Goal: Answer question/provide support: Answer question/provide support

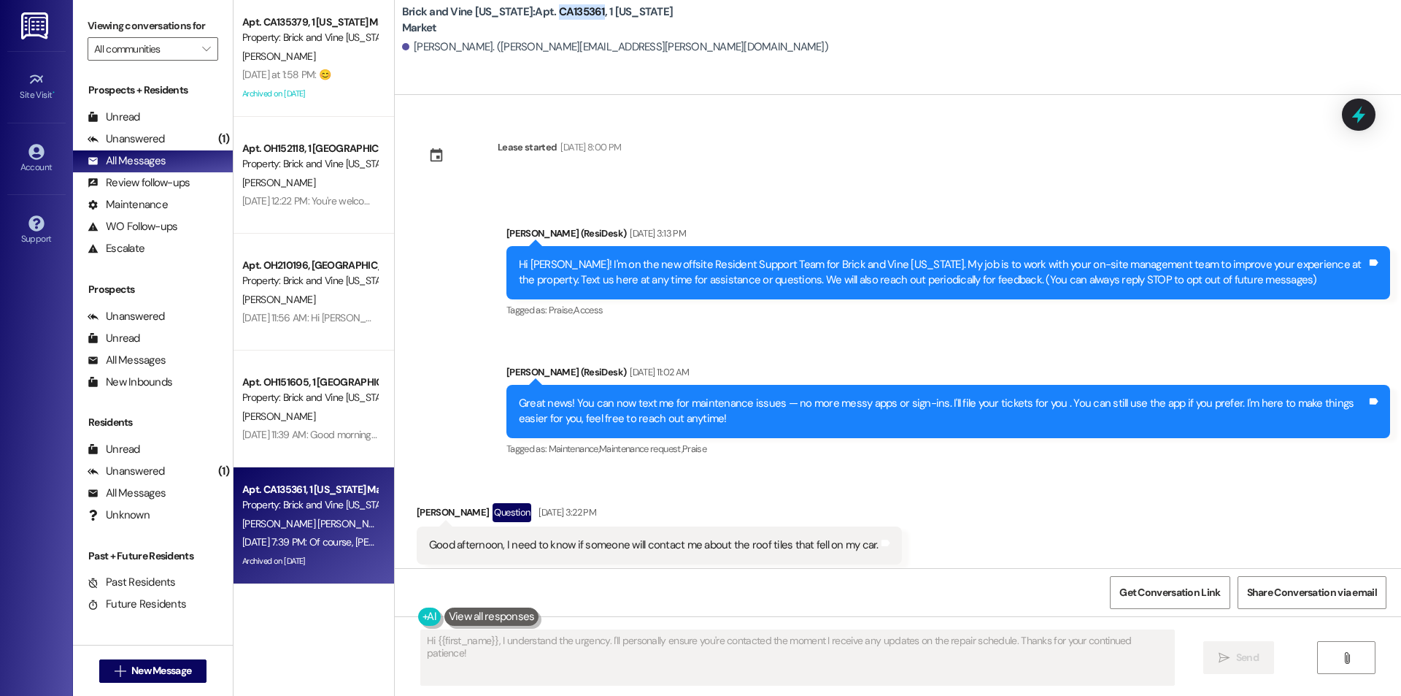
scroll to position [19431, 0]
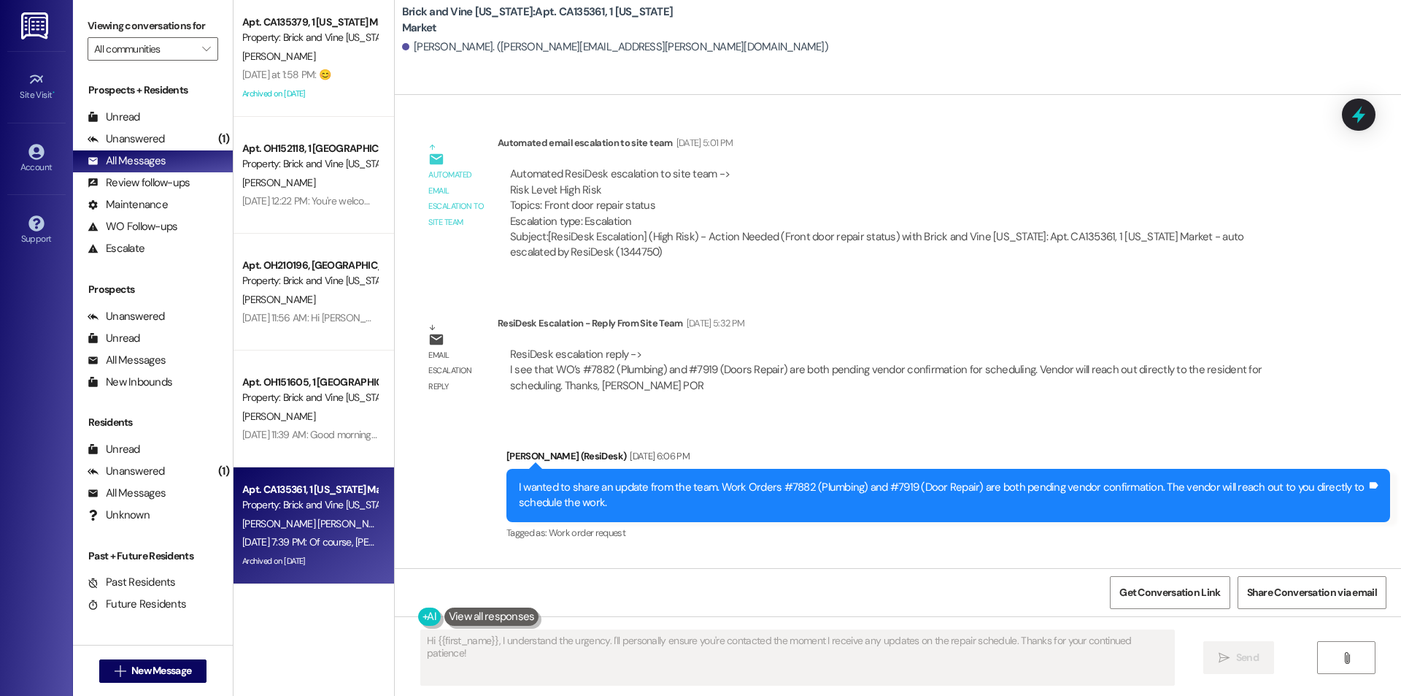
click at [812, 554] on div "Received via SMS [PERSON_NAME] [DATE] 7:59 PM Okay 😔 thank you Tags and notes" at bounding box center [898, 604] width 1007 height 101
click at [888, 554] on div "Received via SMS [PERSON_NAME] [DATE] 7:59 PM Okay 😔 thank you Tags and notes" at bounding box center [898, 604] width 1007 height 101
click at [144, 133] on div "Unanswered" at bounding box center [126, 138] width 77 height 15
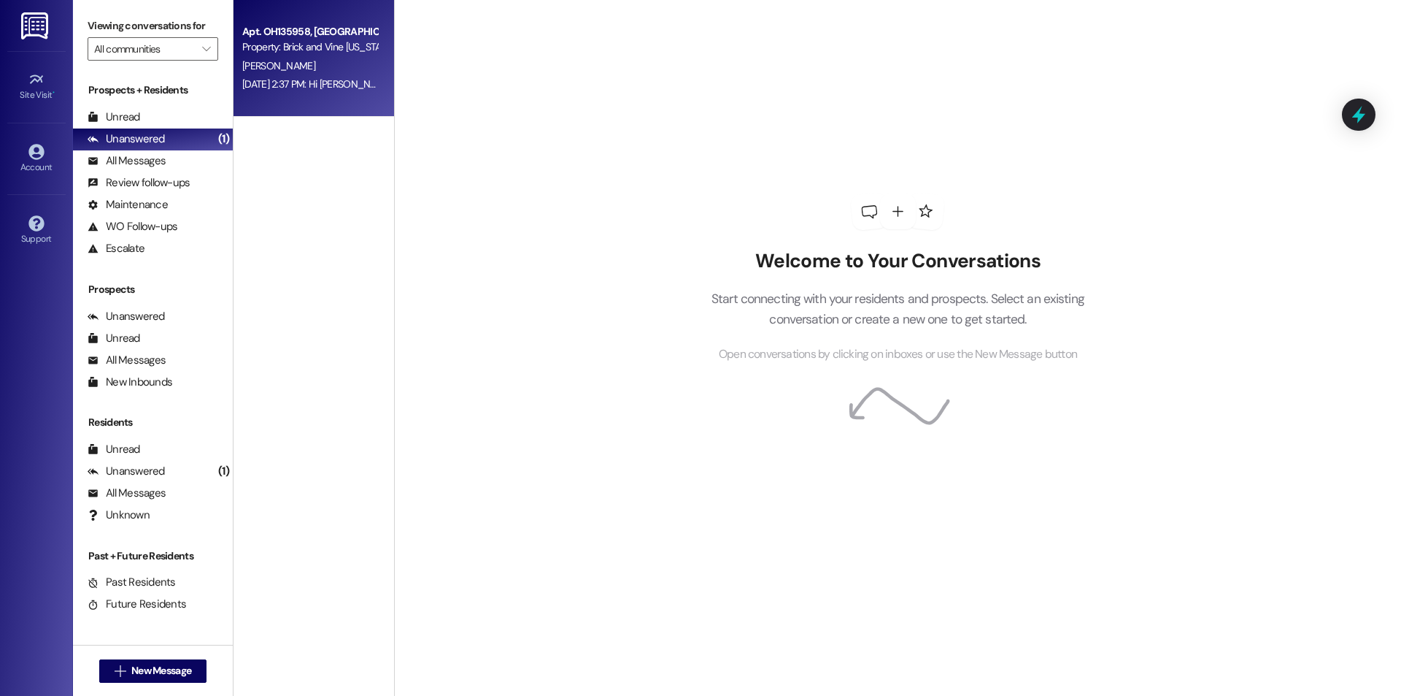
click at [325, 72] on div "[PERSON_NAME]" at bounding box center [310, 66] width 138 height 18
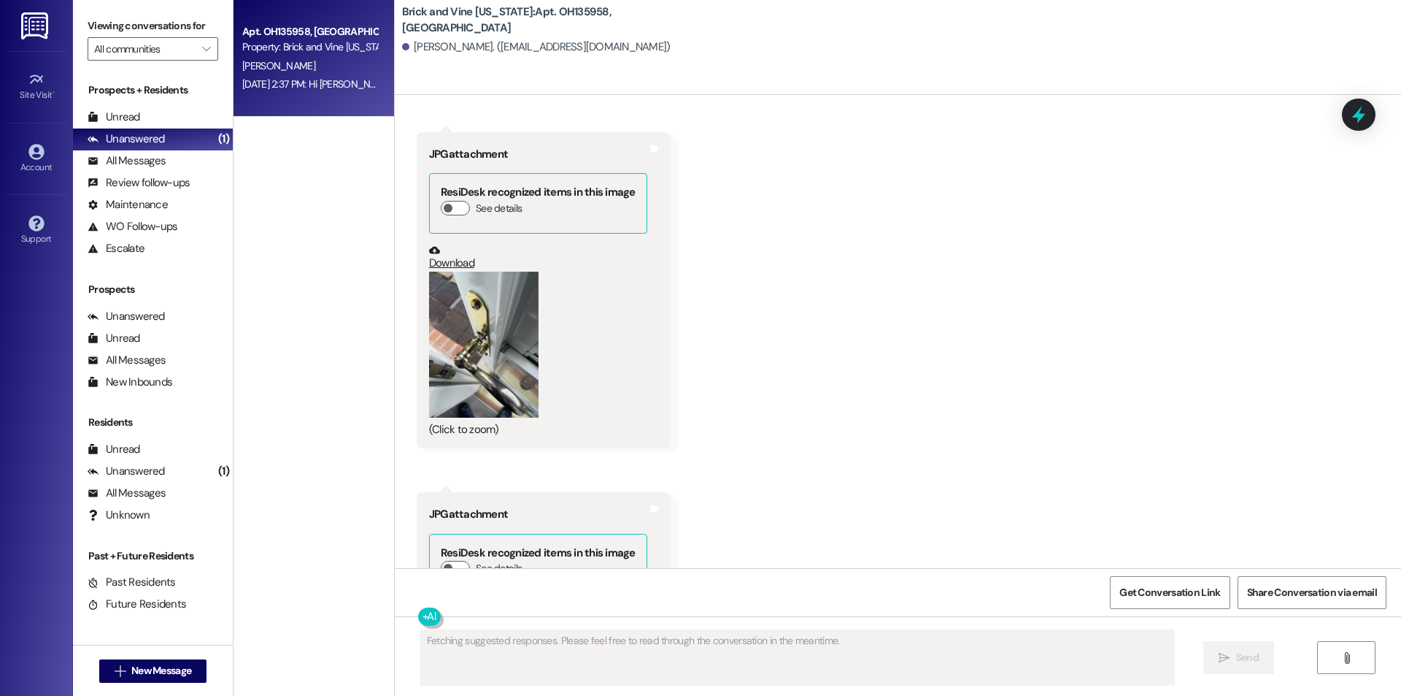
scroll to position [11600, 0]
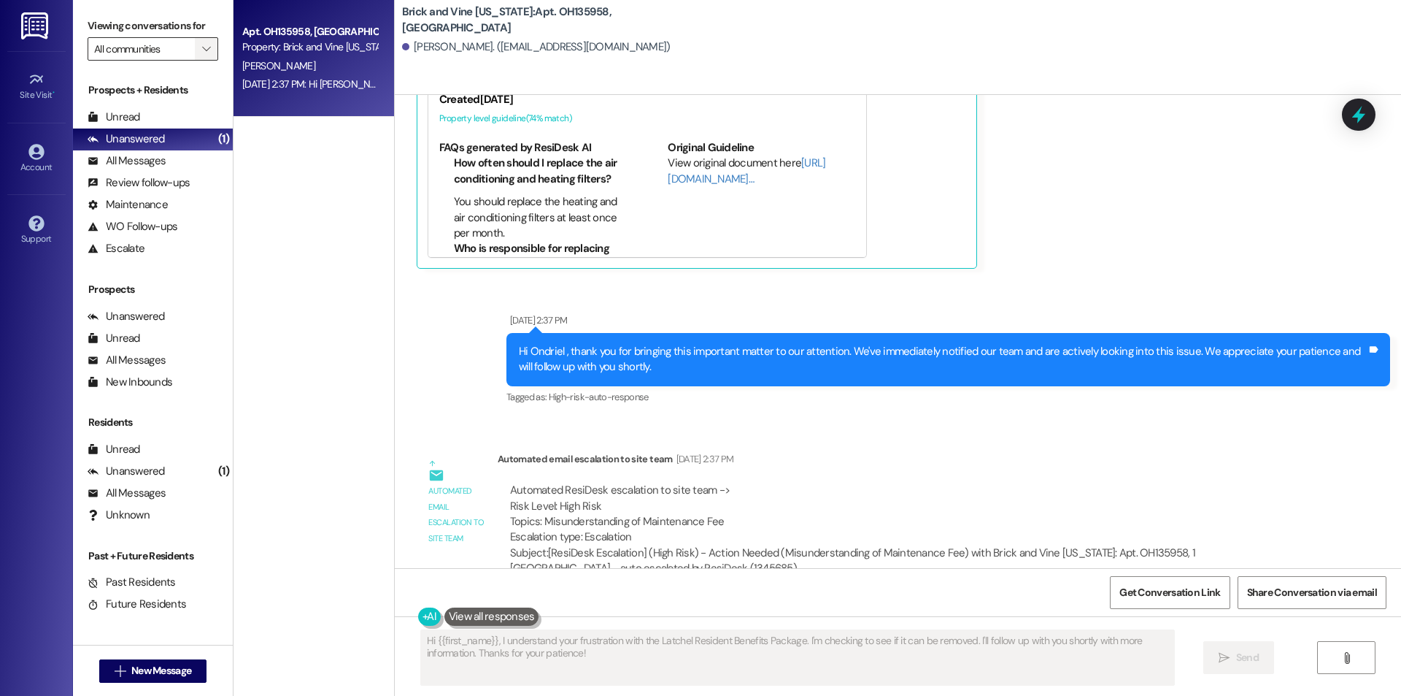
click at [202, 48] on icon "" at bounding box center [206, 49] width 8 height 12
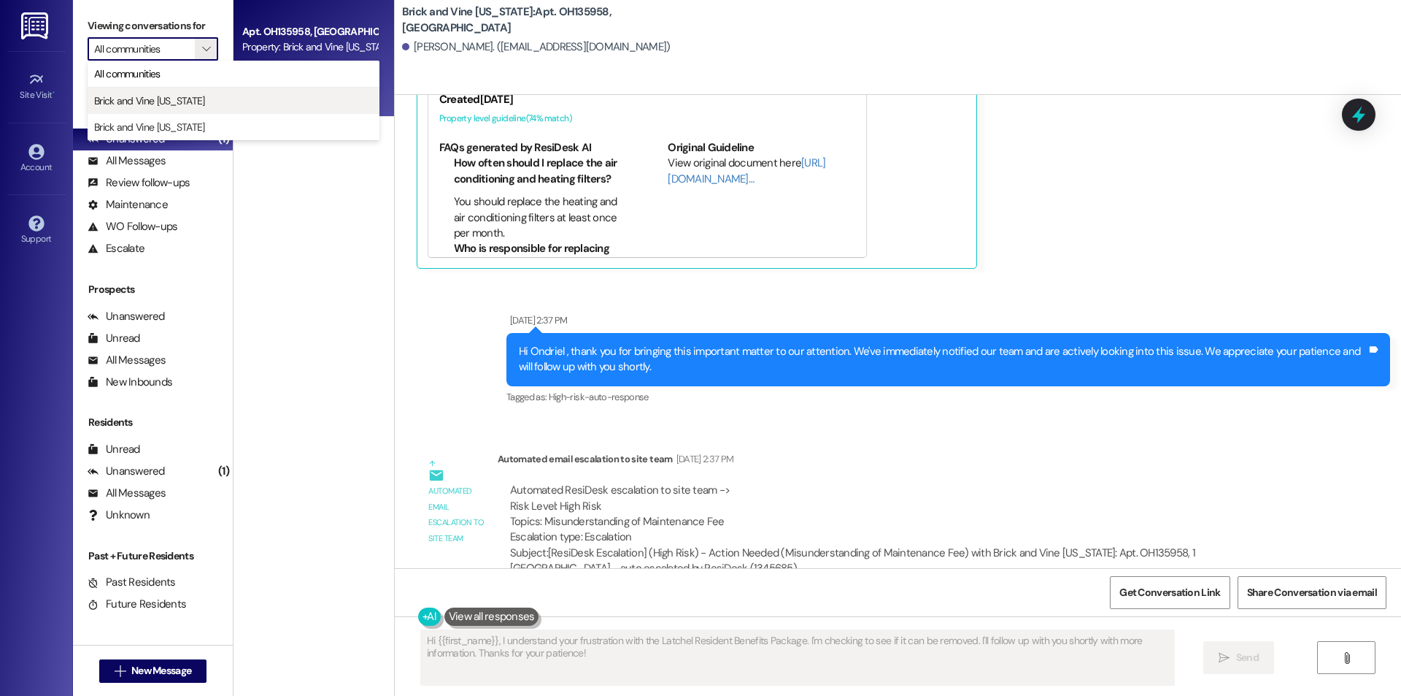
click at [176, 95] on span "Brick and Vine [US_STATE]" at bounding box center [149, 100] width 111 height 15
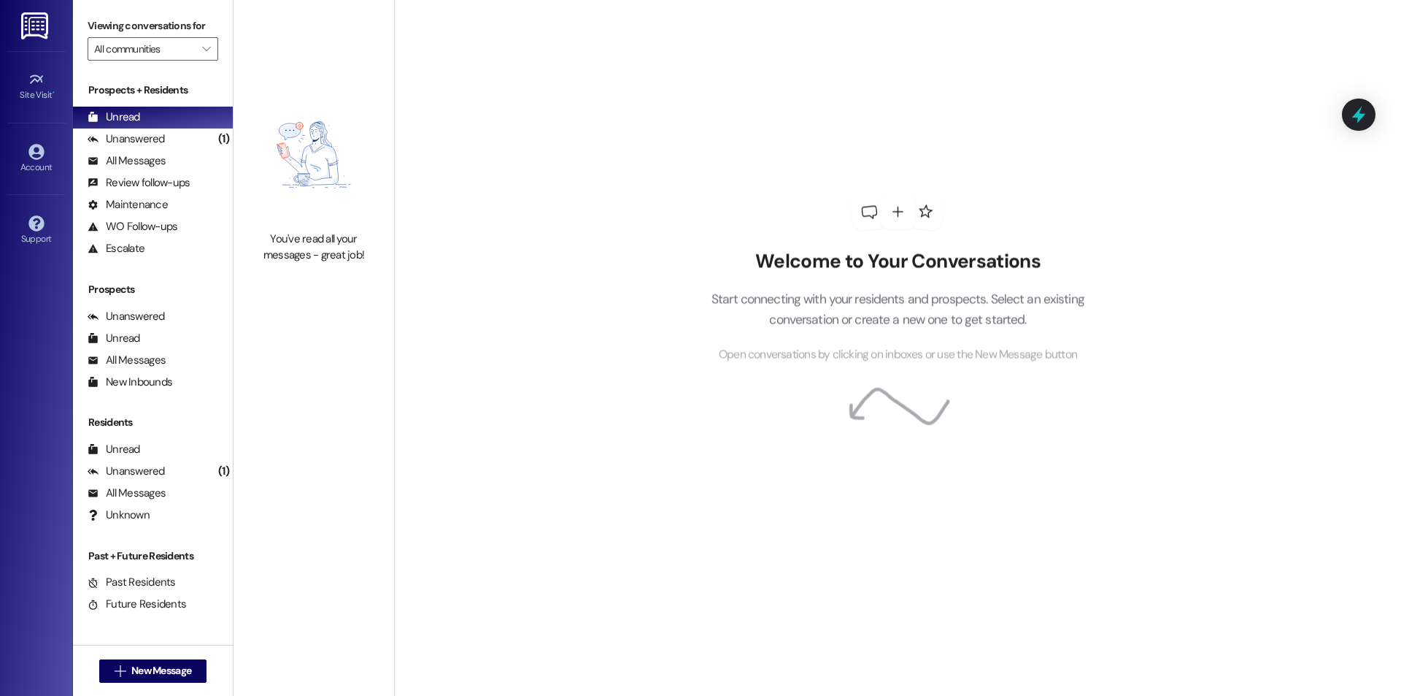
type input "Brick and Vine [US_STATE]"
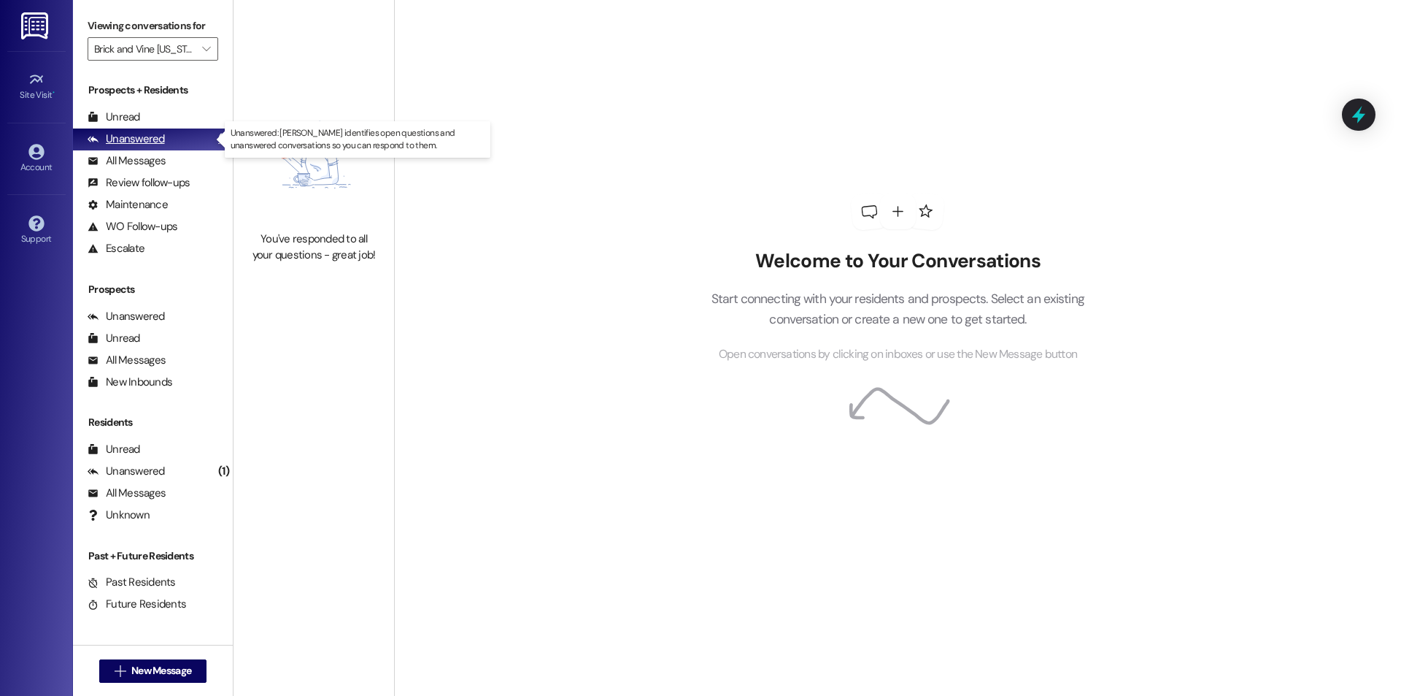
click at [148, 141] on div "Unanswered" at bounding box center [126, 138] width 77 height 15
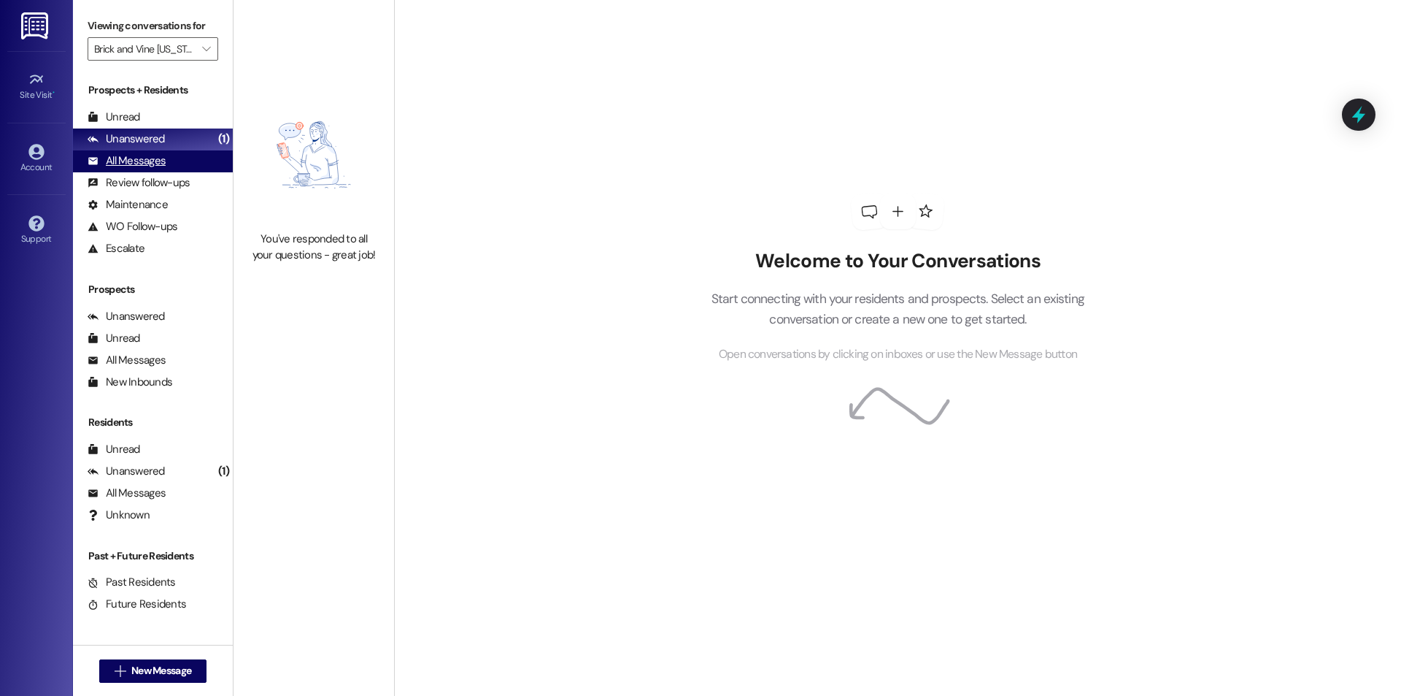
click at [147, 159] on div "All Messages" at bounding box center [127, 160] width 78 height 15
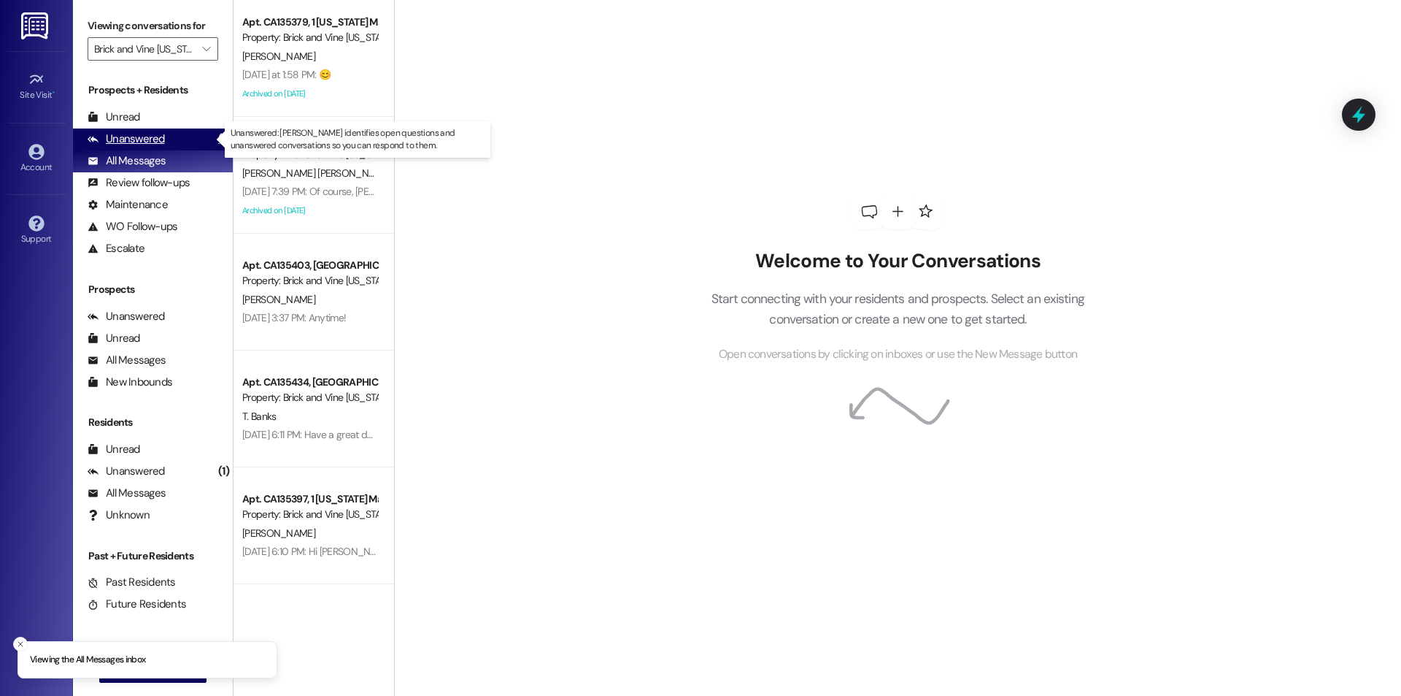
click at [147, 140] on div "Unanswered" at bounding box center [126, 138] width 77 height 15
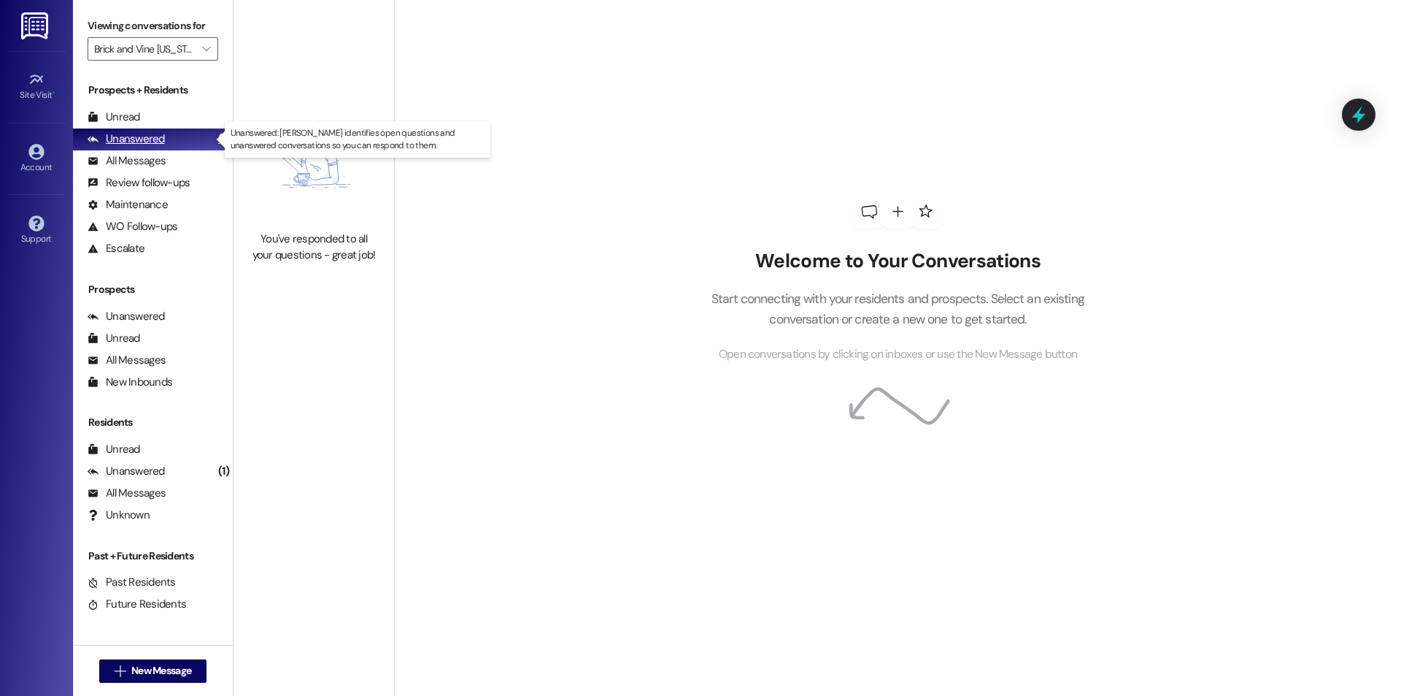
click at [215, 139] on div "(1)" at bounding box center [224, 139] width 18 height 23
click at [143, 139] on div "Unanswered" at bounding box center [126, 138] width 77 height 15
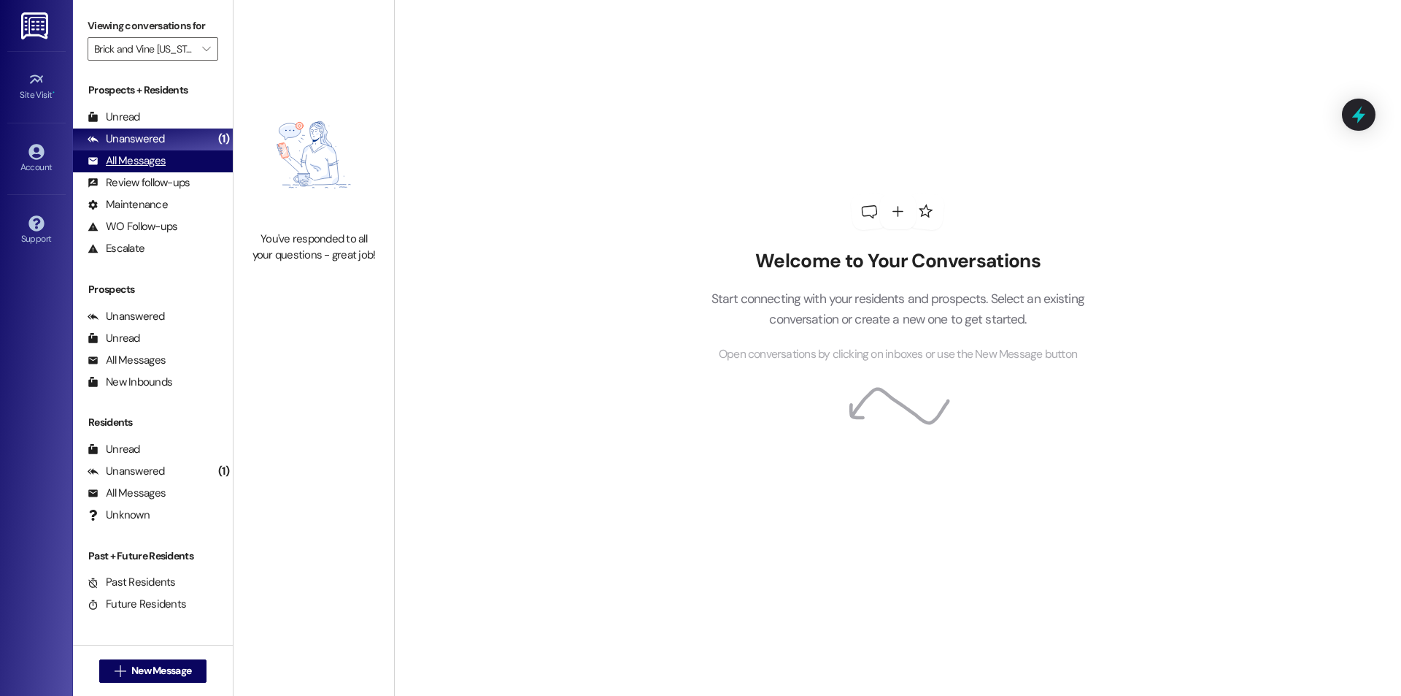
click at [134, 163] on div "All Messages" at bounding box center [127, 160] width 78 height 15
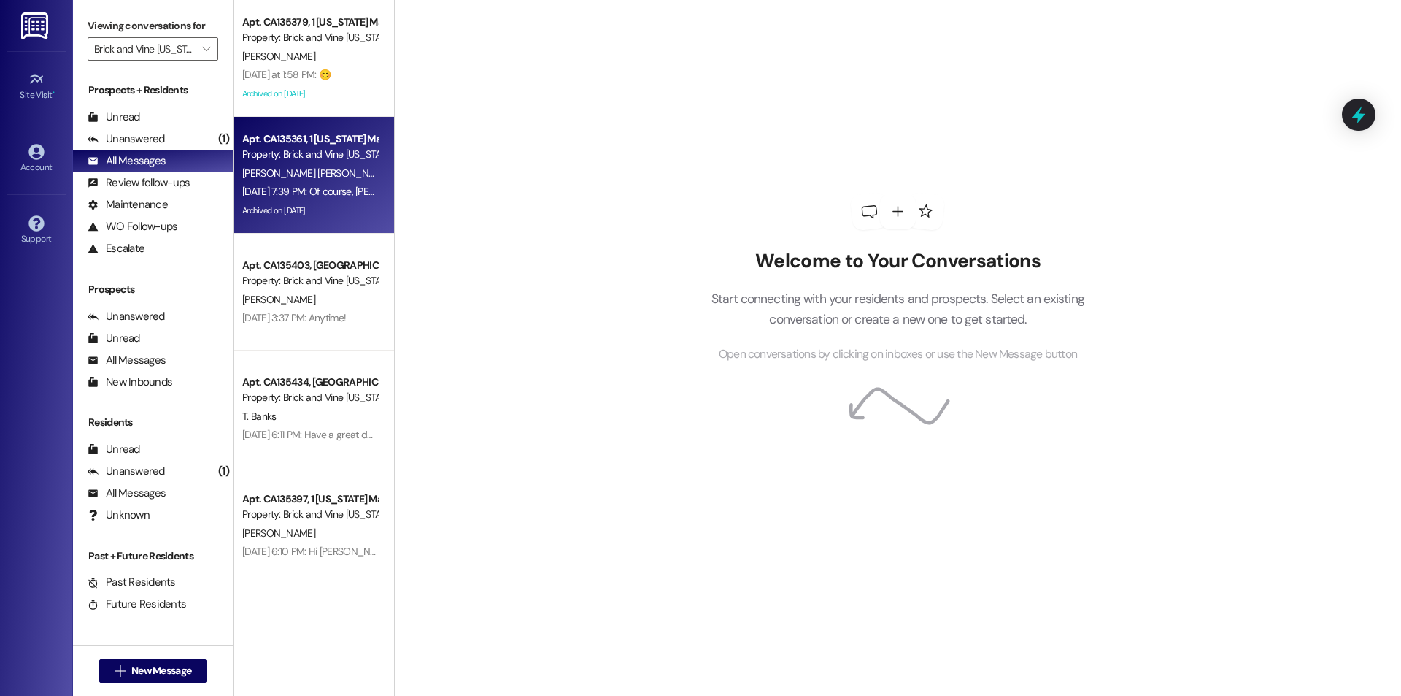
click at [318, 161] on div "Property: Brick and Vine [US_STATE]" at bounding box center [309, 154] width 135 height 15
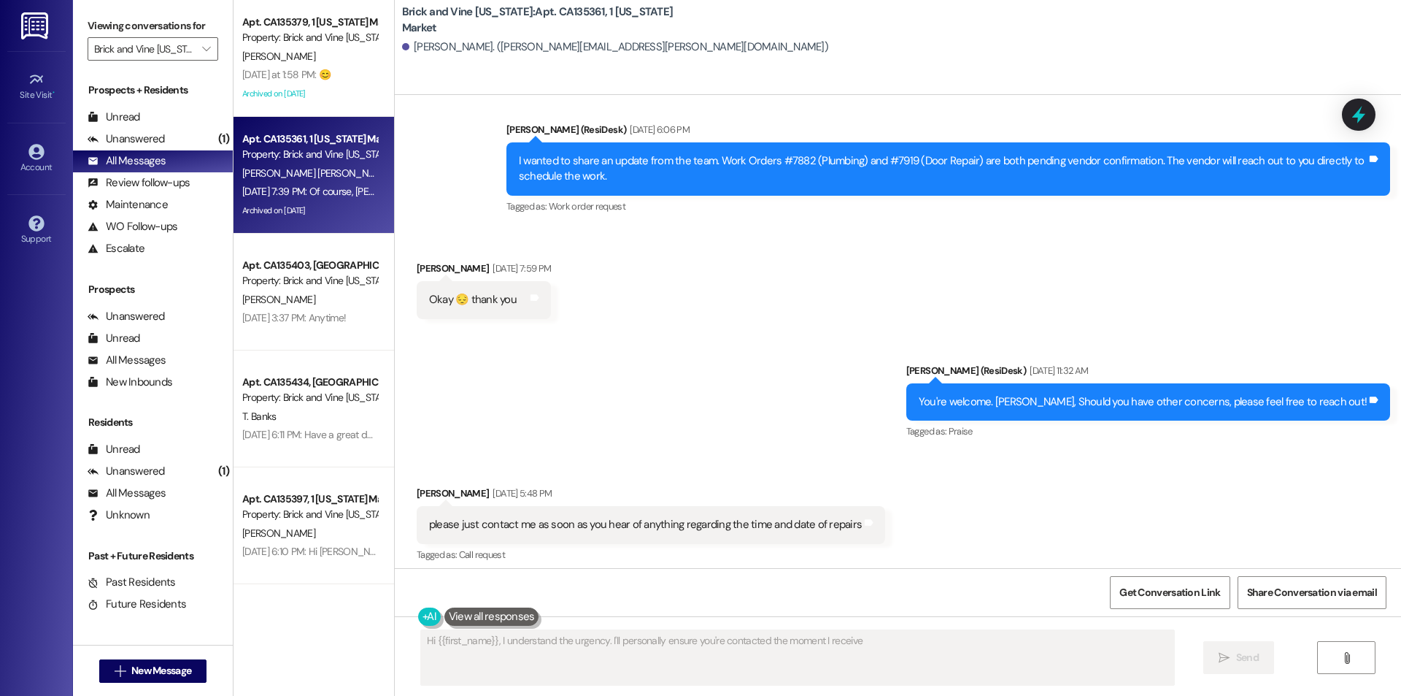
scroll to position [19869, 0]
